Goal: Transaction & Acquisition: Purchase product/service

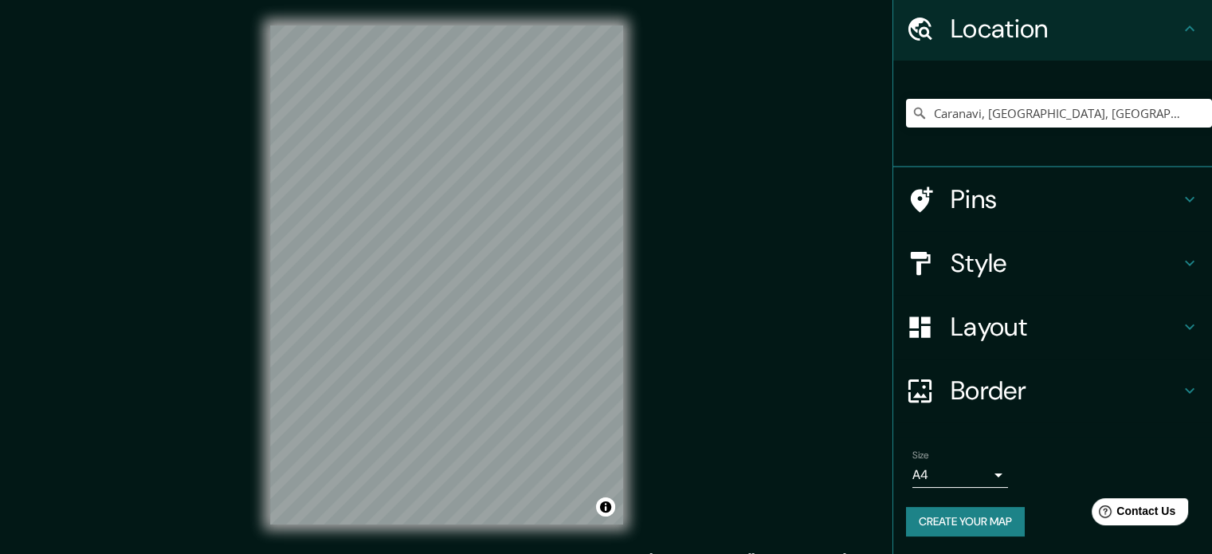
scroll to position [54, 0]
click at [959, 522] on button "Create your map" at bounding box center [965, 521] width 119 height 29
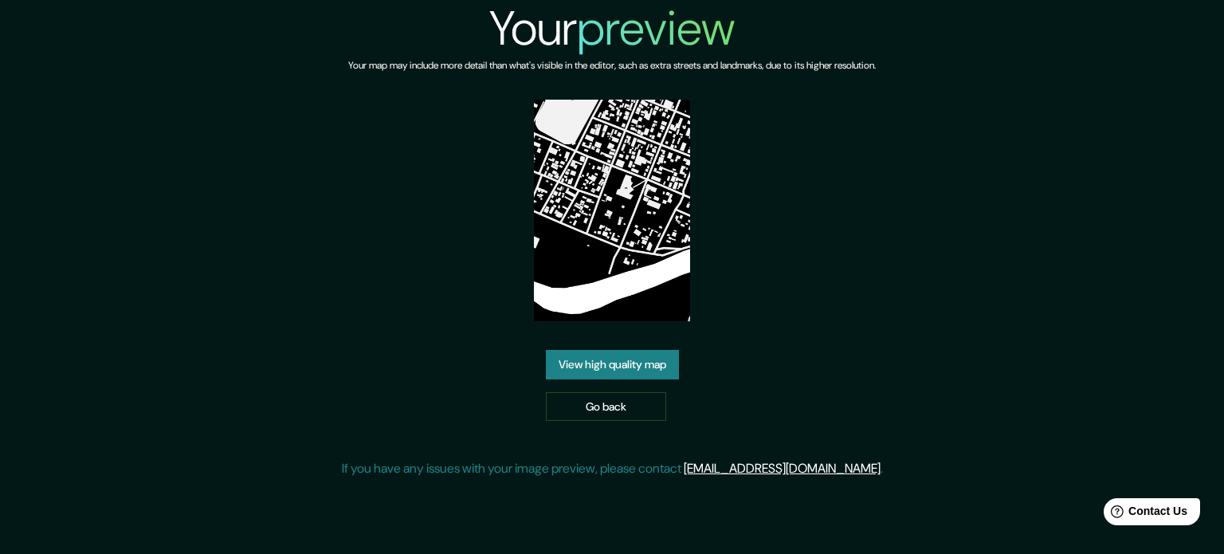
click at [639, 266] on img at bounding box center [612, 211] width 157 height 222
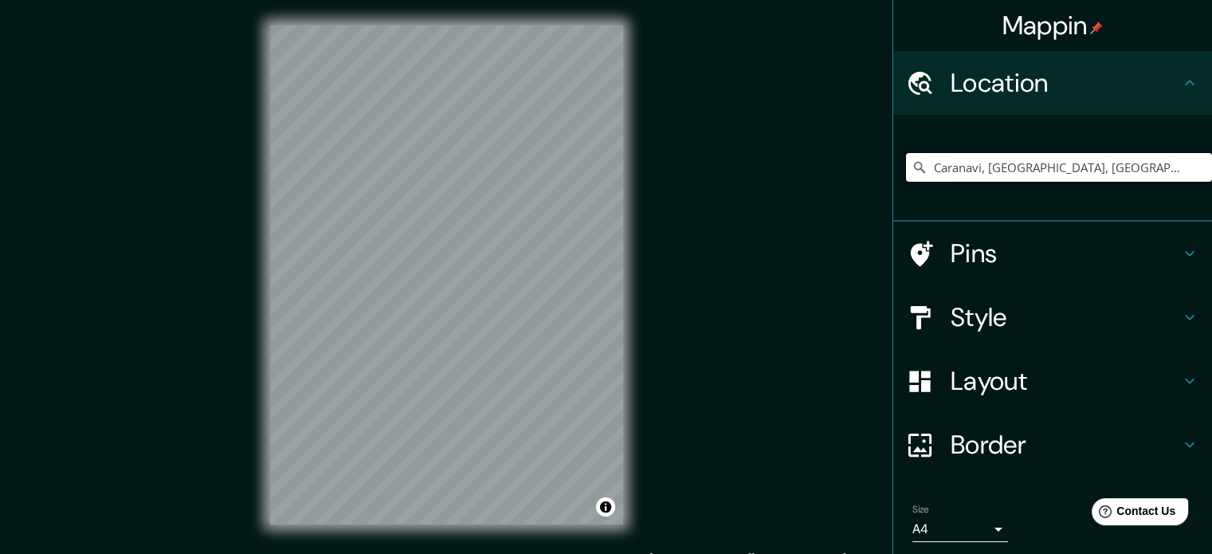
click at [1184, 167] on input "Caranavi, [GEOGRAPHIC_DATA], [GEOGRAPHIC_DATA]" at bounding box center [1059, 167] width 306 height 29
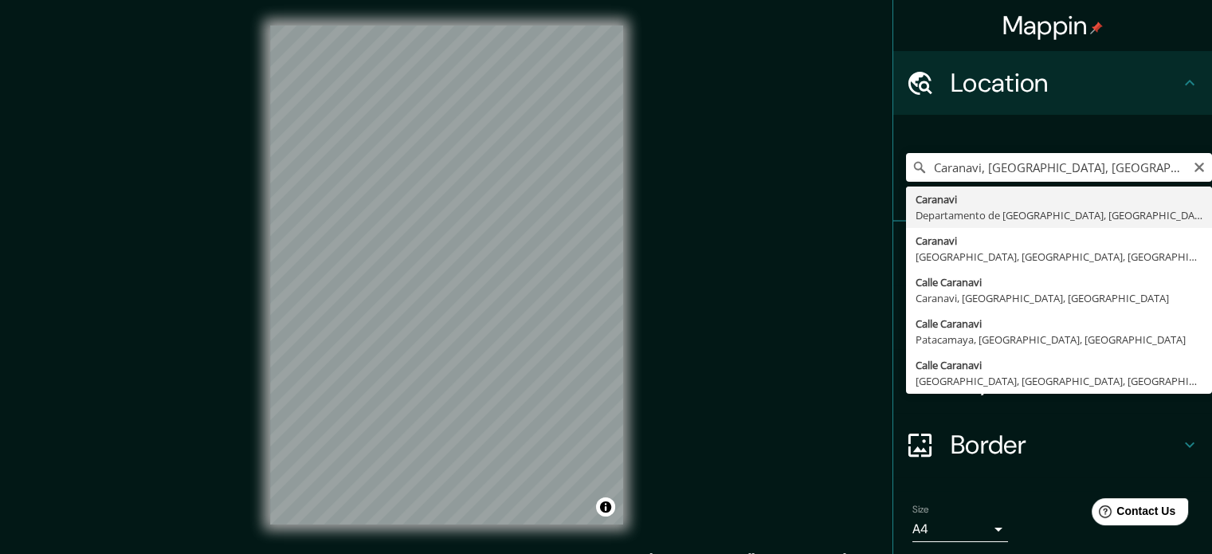
click at [833, 249] on div "Mappin Location [GEOGRAPHIC_DATA], [GEOGRAPHIC_DATA], [GEOGRAPHIC_DATA] [GEOGRA…" at bounding box center [606, 287] width 1212 height 575
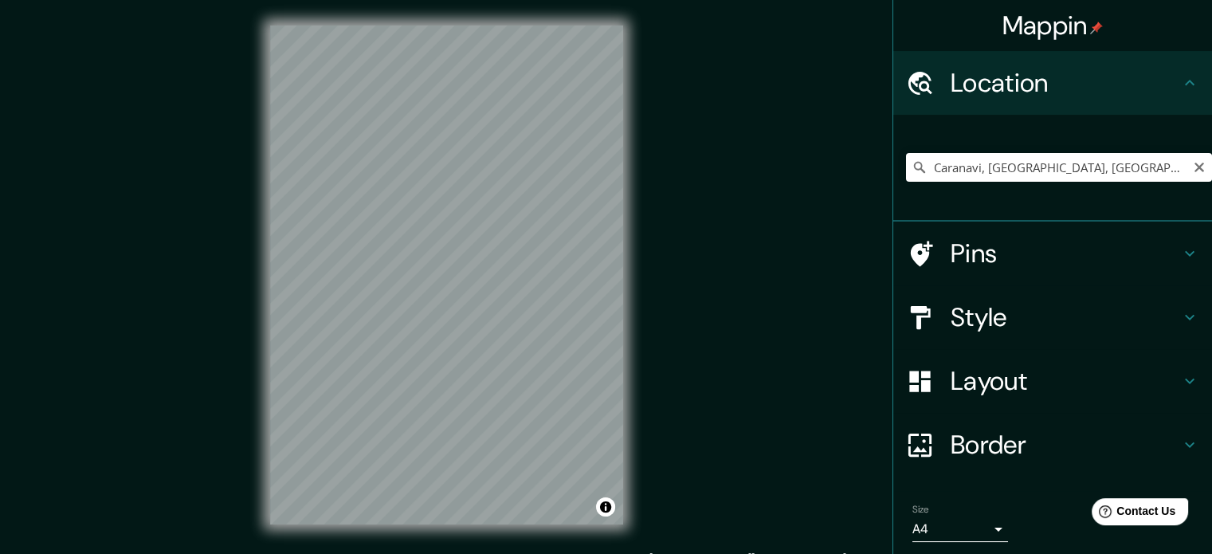
click at [1010, 339] on div "Style" at bounding box center [1052, 317] width 319 height 64
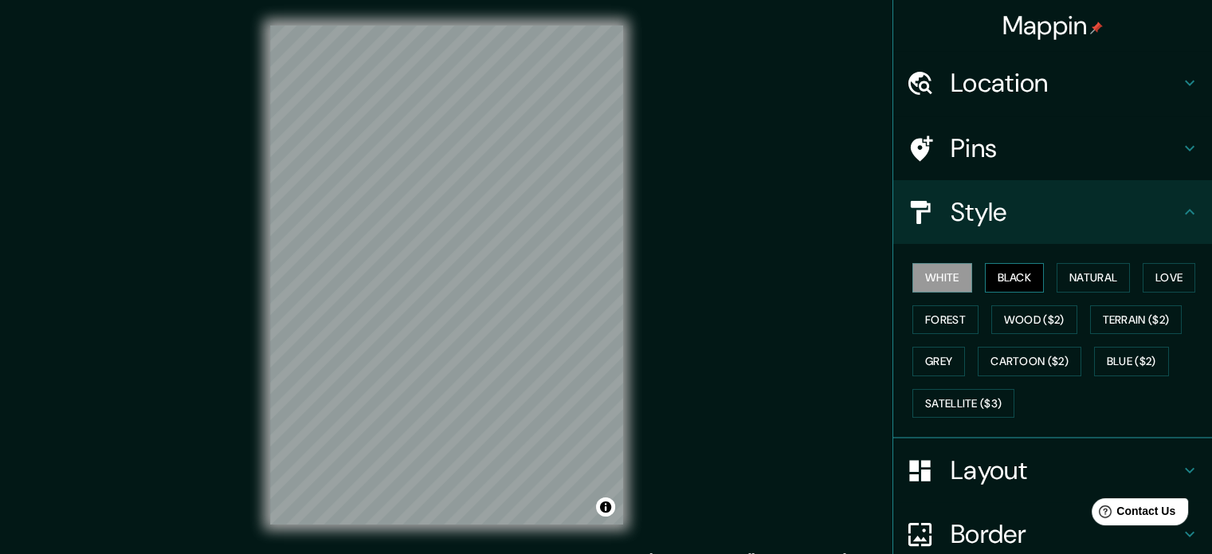
click at [1007, 265] on button "Black" at bounding box center [1015, 277] width 60 height 29
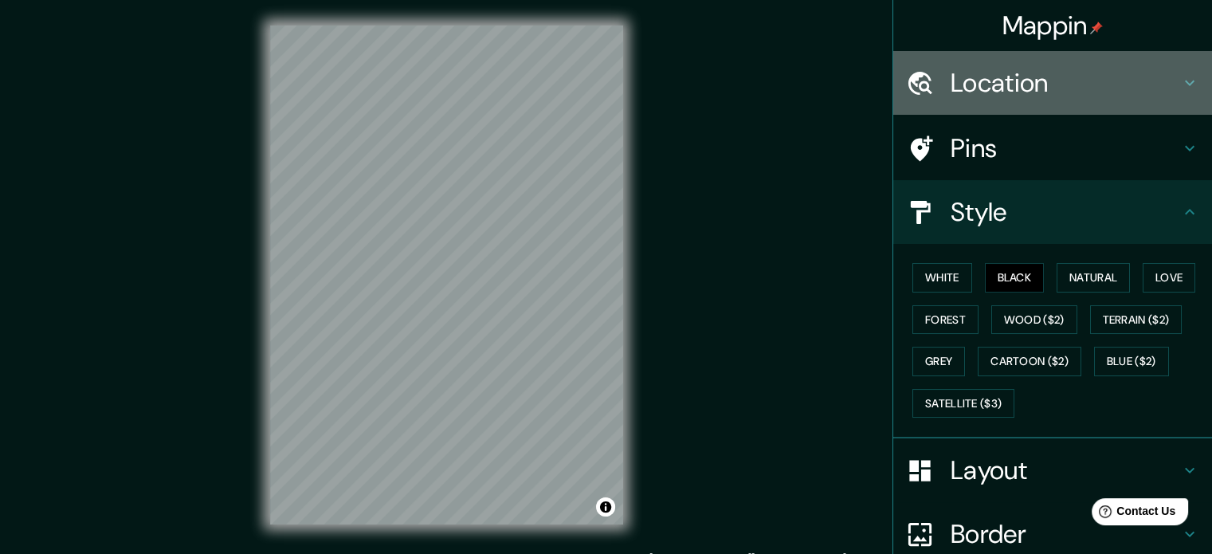
click at [1056, 57] on div "Location" at bounding box center [1052, 83] width 319 height 64
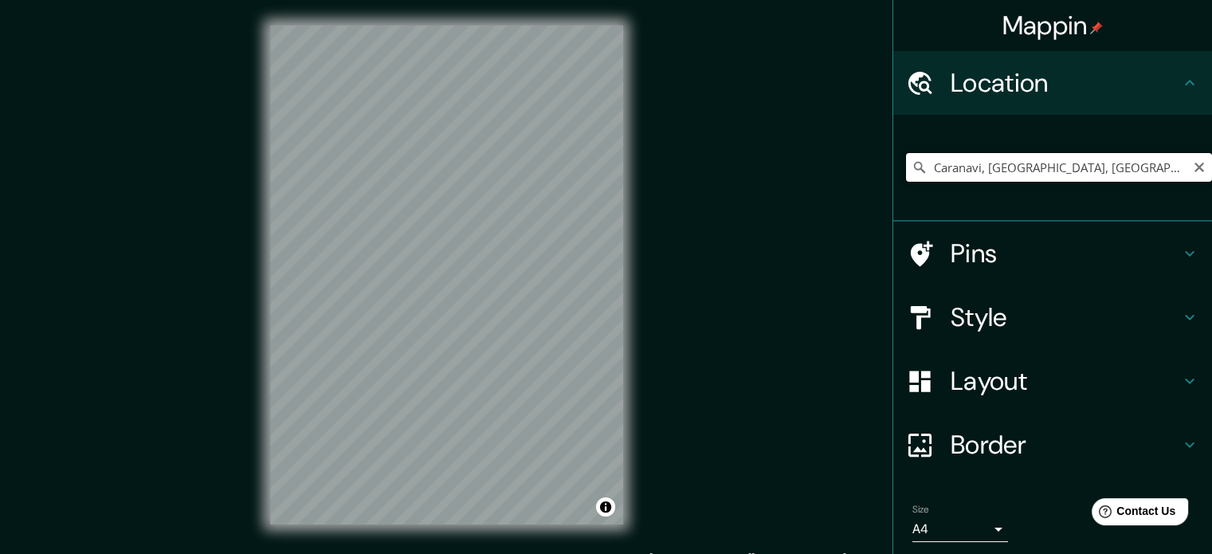
click at [1105, 173] on input "Caranavi, [GEOGRAPHIC_DATA], [GEOGRAPHIC_DATA]" at bounding box center [1059, 167] width 306 height 29
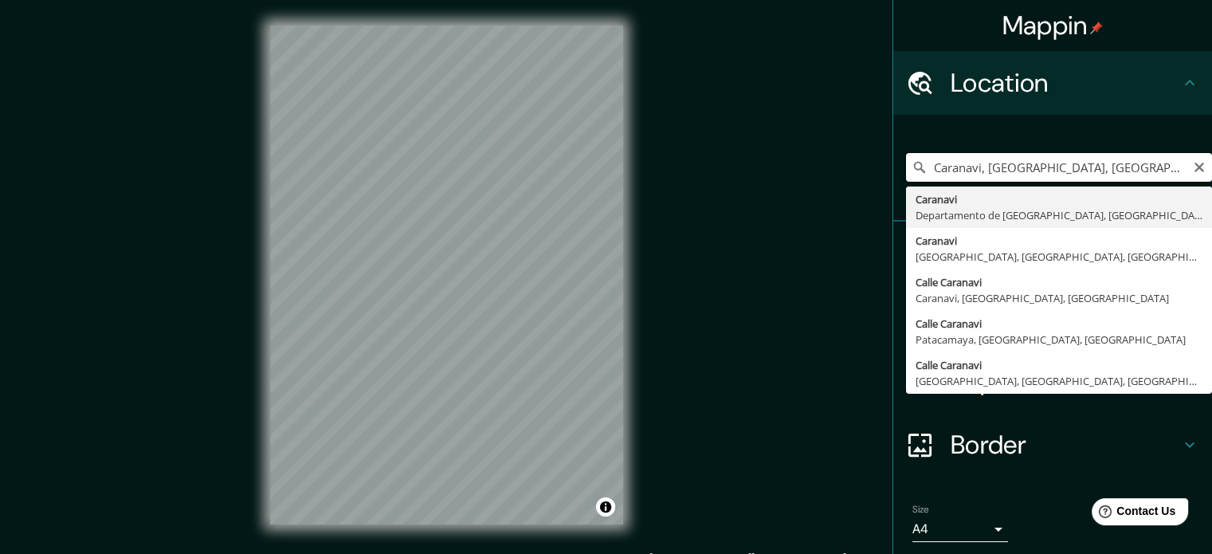
click at [1144, 170] on input "Caranavi, [GEOGRAPHIC_DATA], [GEOGRAPHIC_DATA]" at bounding box center [1059, 167] width 306 height 29
click at [1154, 167] on input "Caranavi, [GEOGRAPHIC_DATA], [GEOGRAPHIC_DATA]" at bounding box center [1059, 167] width 306 height 29
type input "C"
type input "Caranavi, [GEOGRAPHIC_DATA], [GEOGRAPHIC_DATA]"
